Goal: Navigation & Orientation: Find specific page/section

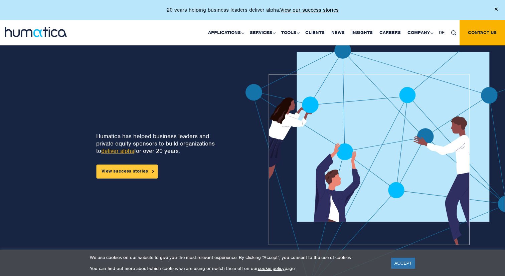
click at [149, 173] on link "View success stories" at bounding box center [126, 172] width 61 height 14
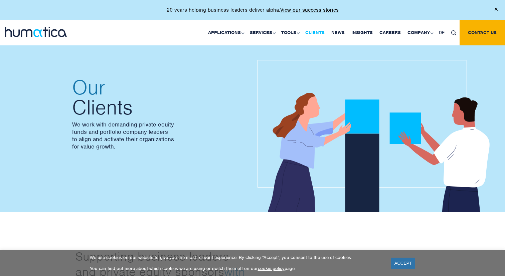
click at [318, 31] on link "Clients" at bounding box center [315, 32] width 26 height 25
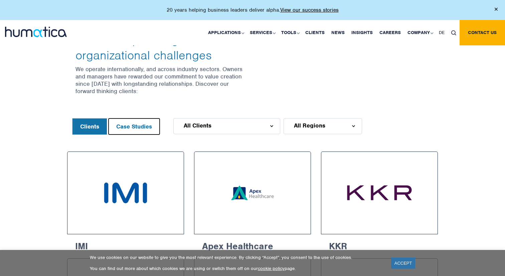
click at [145, 125] on button "Case Studies" at bounding box center [134, 127] width 51 height 16
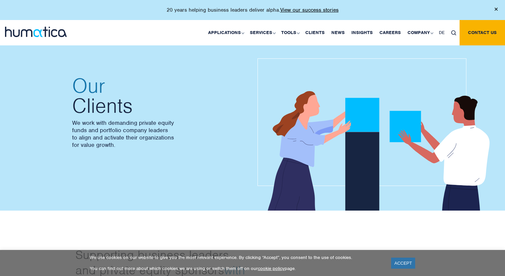
scroll to position [0, 0]
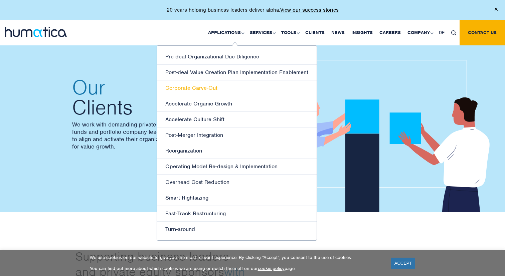
click at [215, 89] on link "Corporate Carve-Out" at bounding box center [237, 89] width 160 height 16
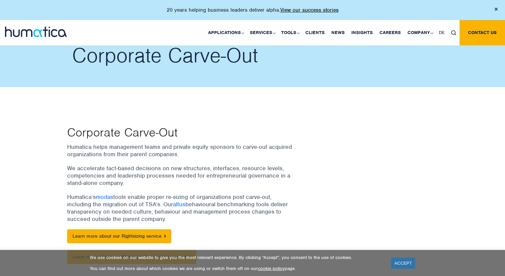
scroll to position [49, 0]
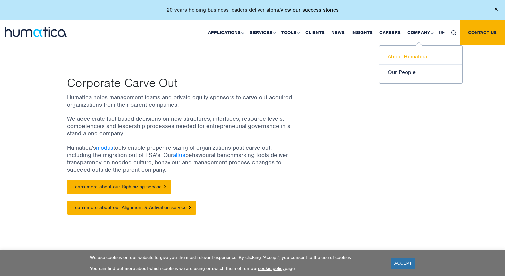
click at [413, 59] on link "About Humatica" at bounding box center [421, 57] width 83 height 16
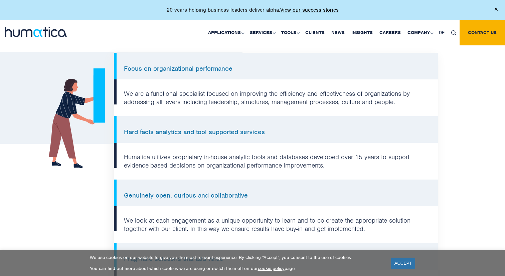
scroll to position [572, 0]
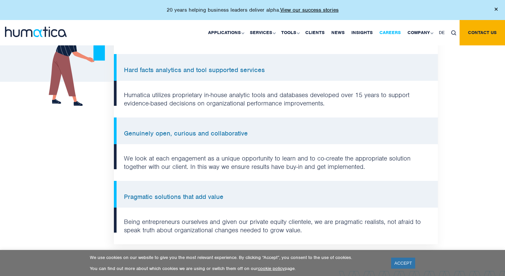
click at [397, 32] on link "Careers" at bounding box center [390, 32] width 28 height 25
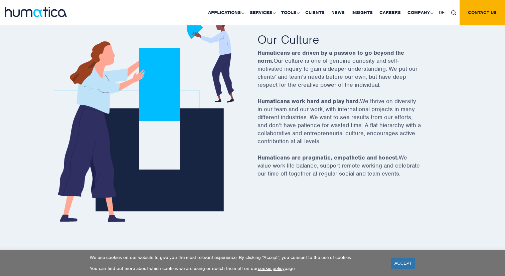
scroll to position [246, 0]
